Goal: Navigation & Orientation: Find specific page/section

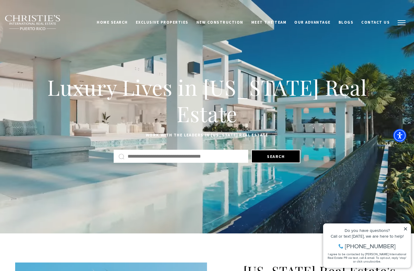
click at [399, 25] on button "button" at bounding box center [401, 23] width 16 height 18
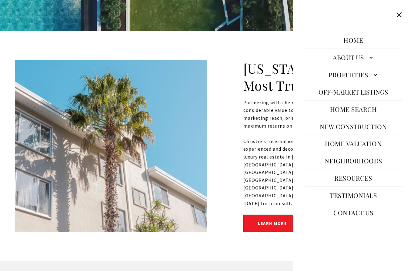
scroll to position [223, 0]
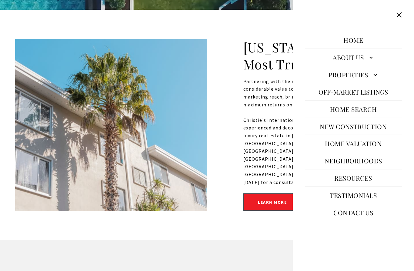
click at [398, 17] on button "Close this option" at bounding box center [399, 15] width 12 height 12
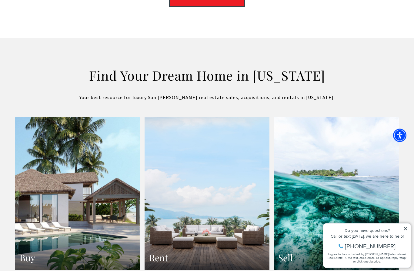
scroll to position [999, 0]
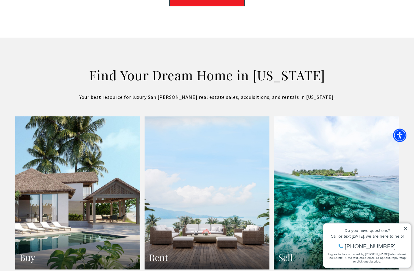
click at [216, 206] on link "Rent" at bounding box center [206, 193] width 125 height 153
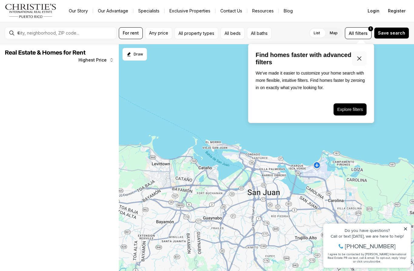
click at [354, 58] on button "Close popover" at bounding box center [359, 58] width 15 height 15
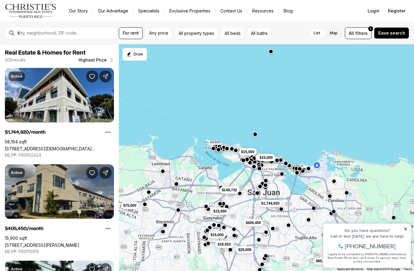
click at [406, 228] on icon at bounding box center [405, 228] width 4 height 4
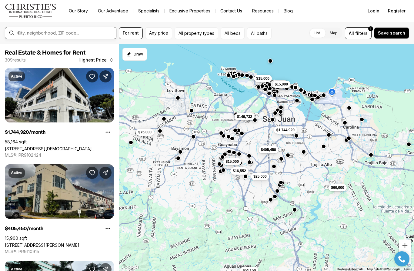
click at [76, 32] on input "text" at bounding box center [65, 32] width 96 height 5
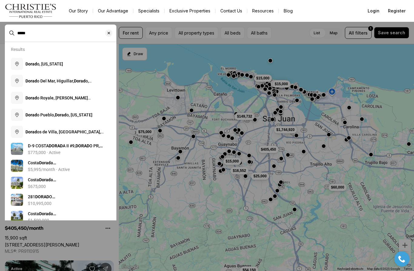
type input "******"
